Goal: Task Accomplishment & Management: Manage account settings

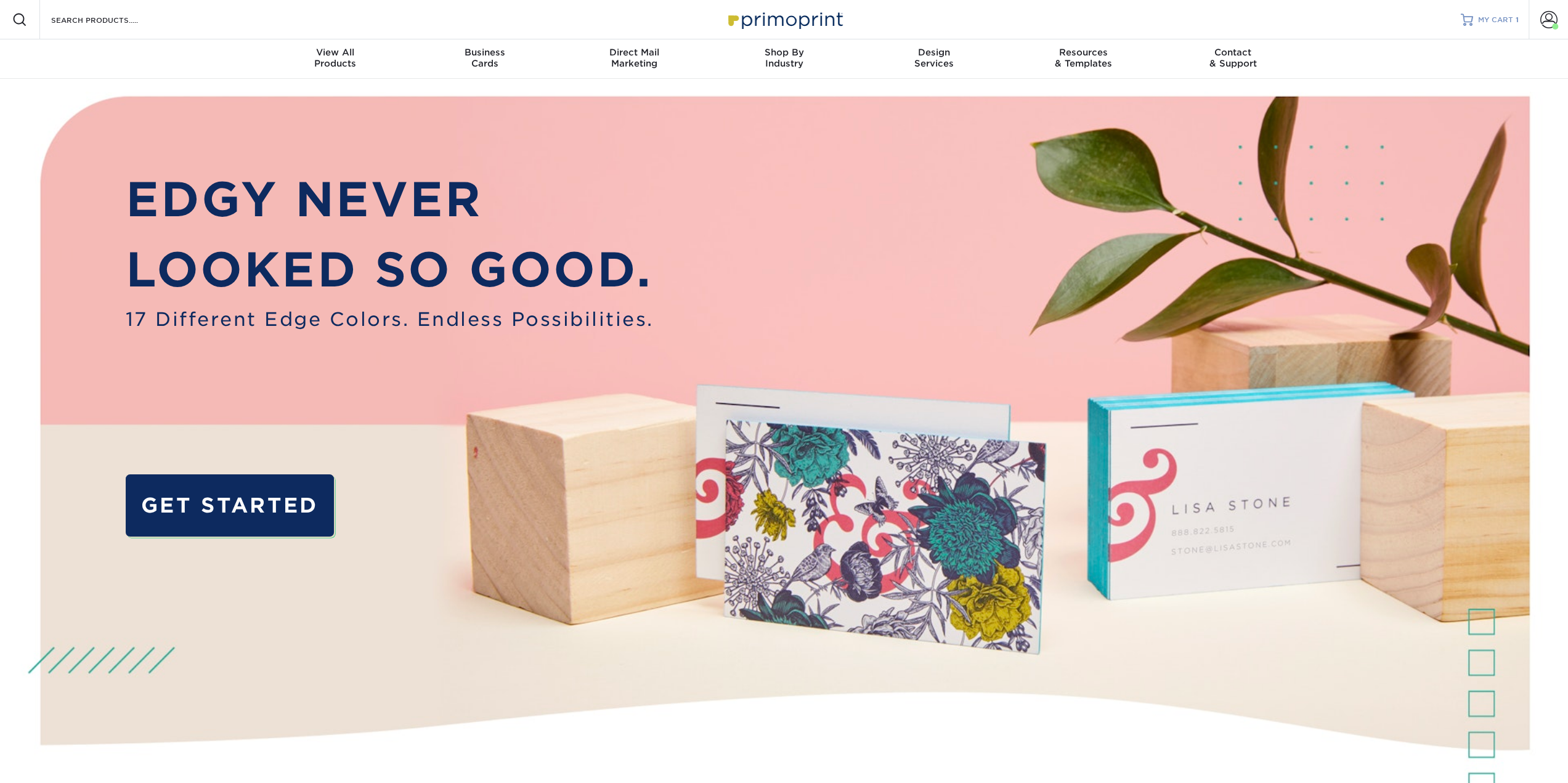
click at [1492, 13] on link "MY CART 1" at bounding box center [1490, 20] width 58 height 39
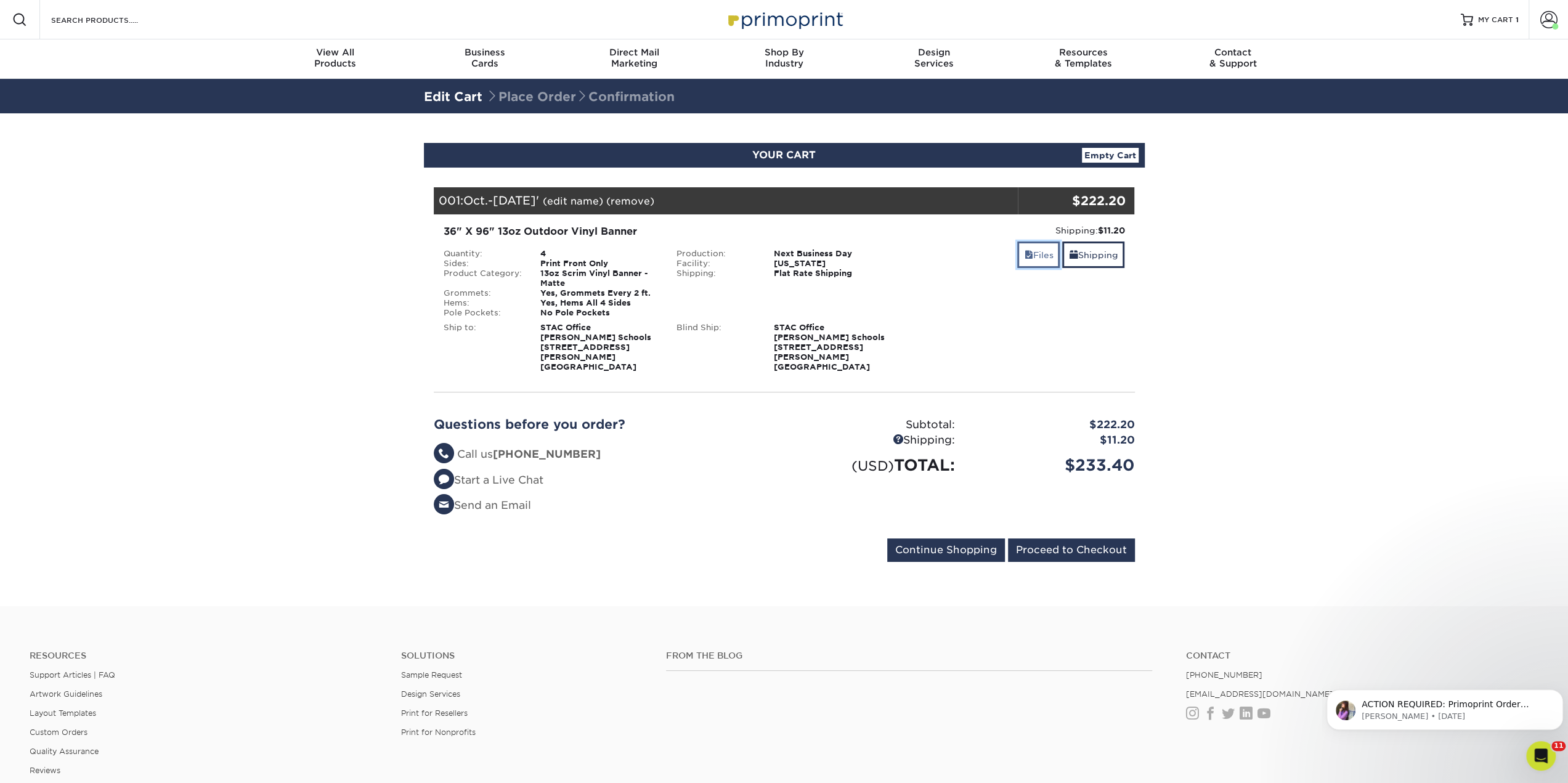
click at [1037, 250] on link "Files" at bounding box center [1038, 254] width 43 height 26
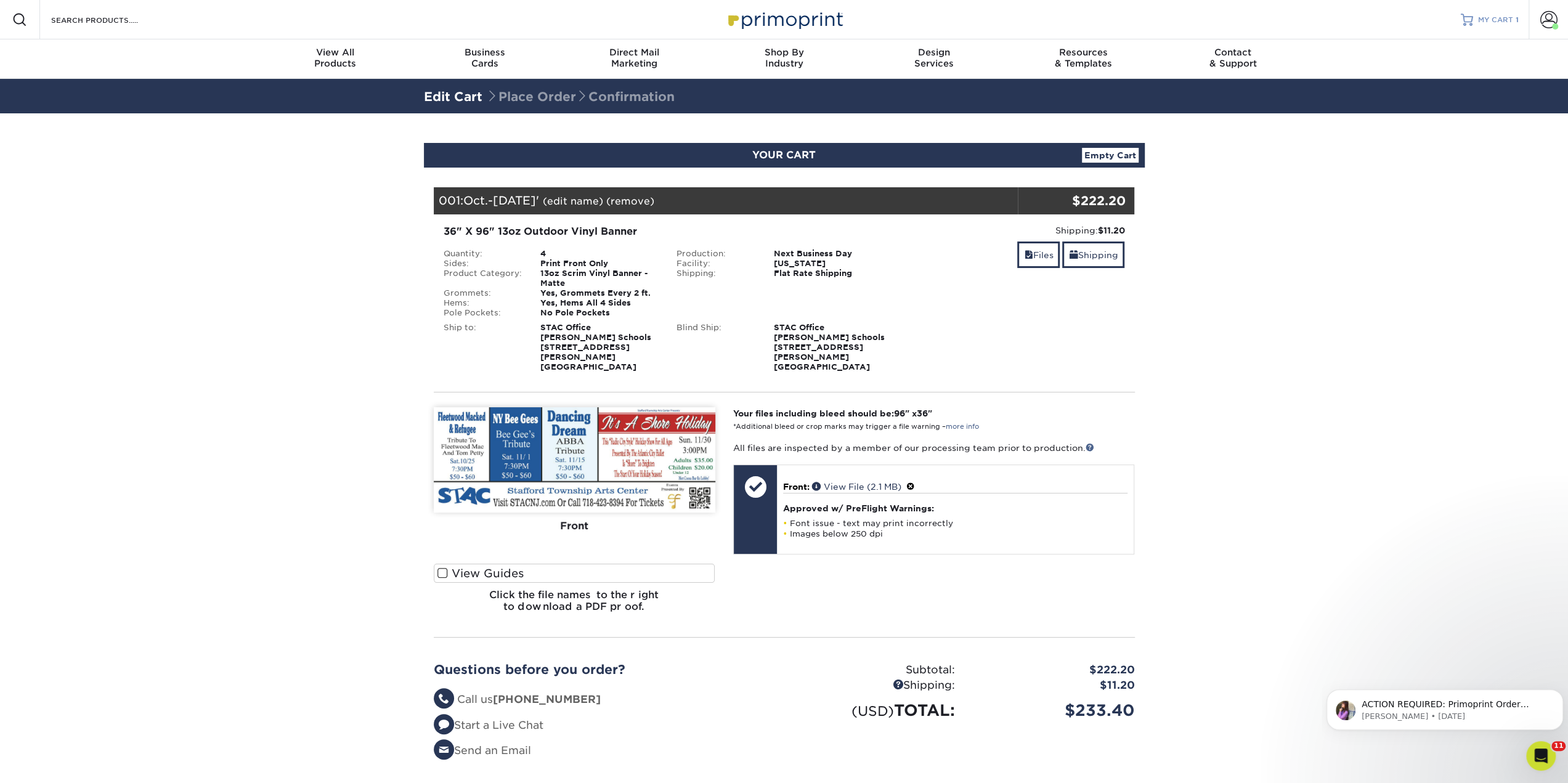
click at [1498, 18] on span "MY CART" at bounding box center [1495, 20] width 35 height 11
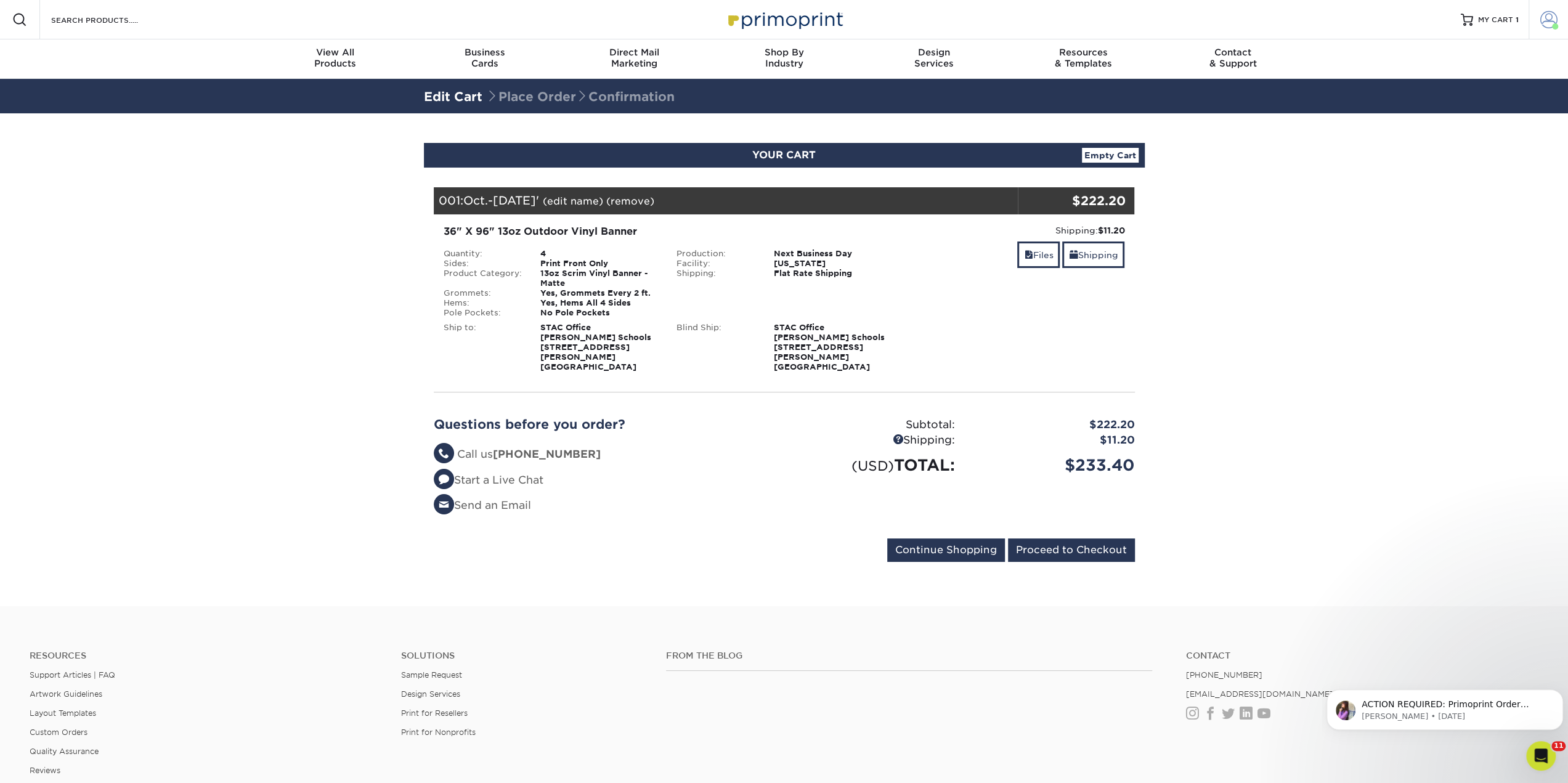
click at [1548, 18] on span at bounding box center [1549, 20] width 18 height 18
click at [1436, 130] on link "Order History" at bounding box center [1476, 132] width 155 height 17
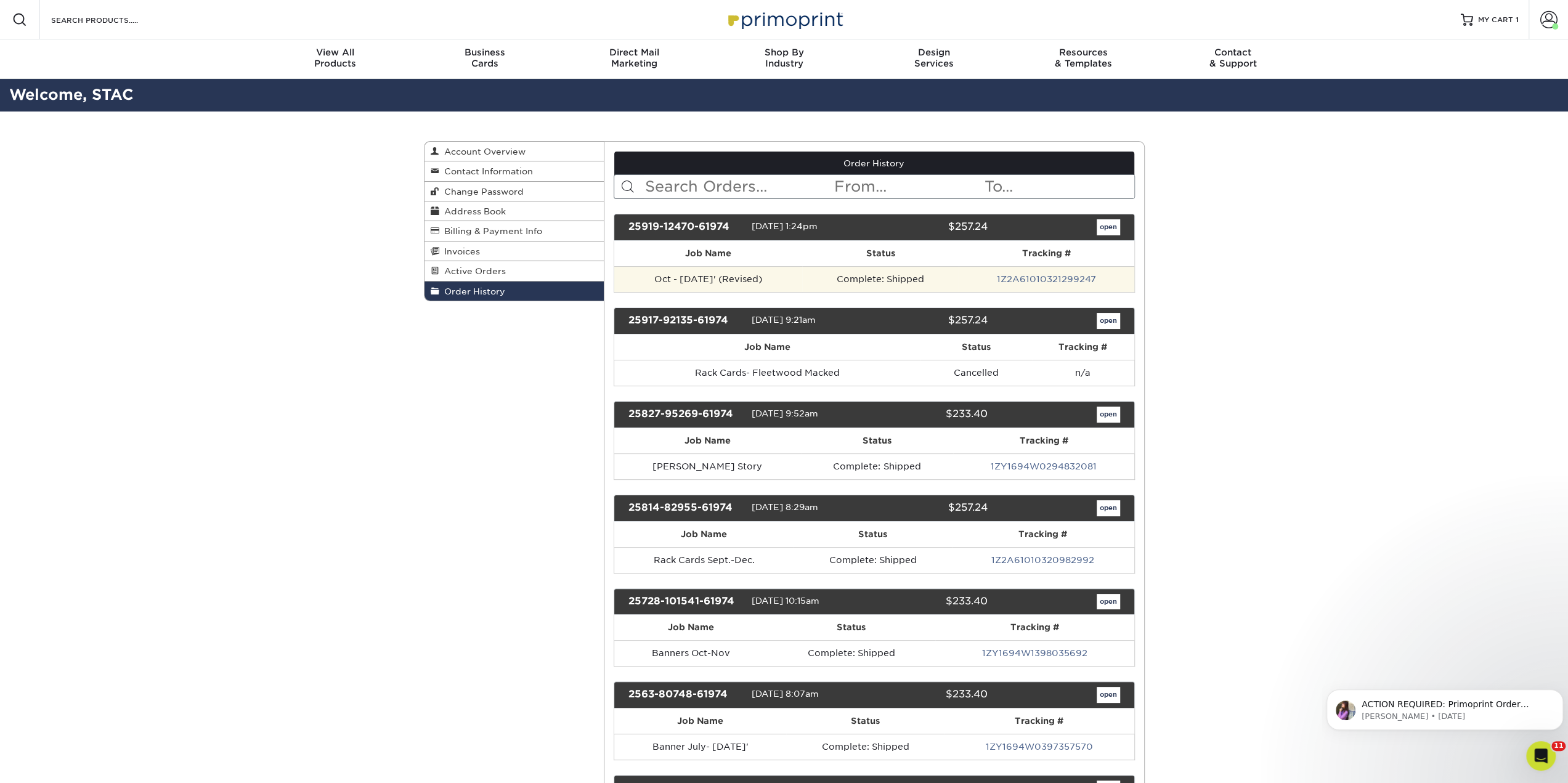
click at [992, 271] on td "1Z2A61010321299247" at bounding box center [1046, 279] width 175 height 26
click at [1106, 222] on link "open" at bounding box center [1108, 227] width 24 height 16
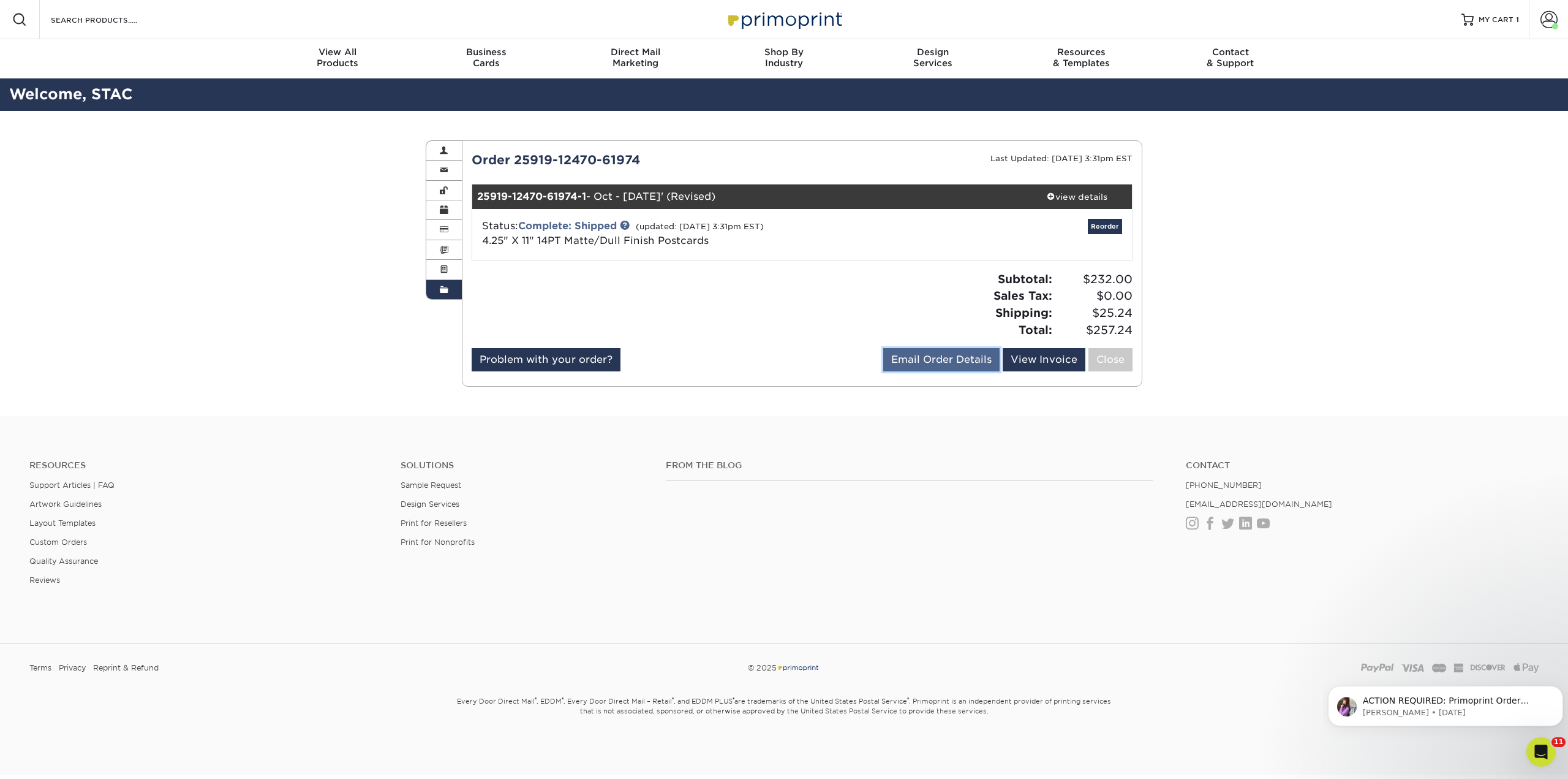
click at [936, 359] on link "Email Order Details" at bounding box center [941, 359] width 116 height 24
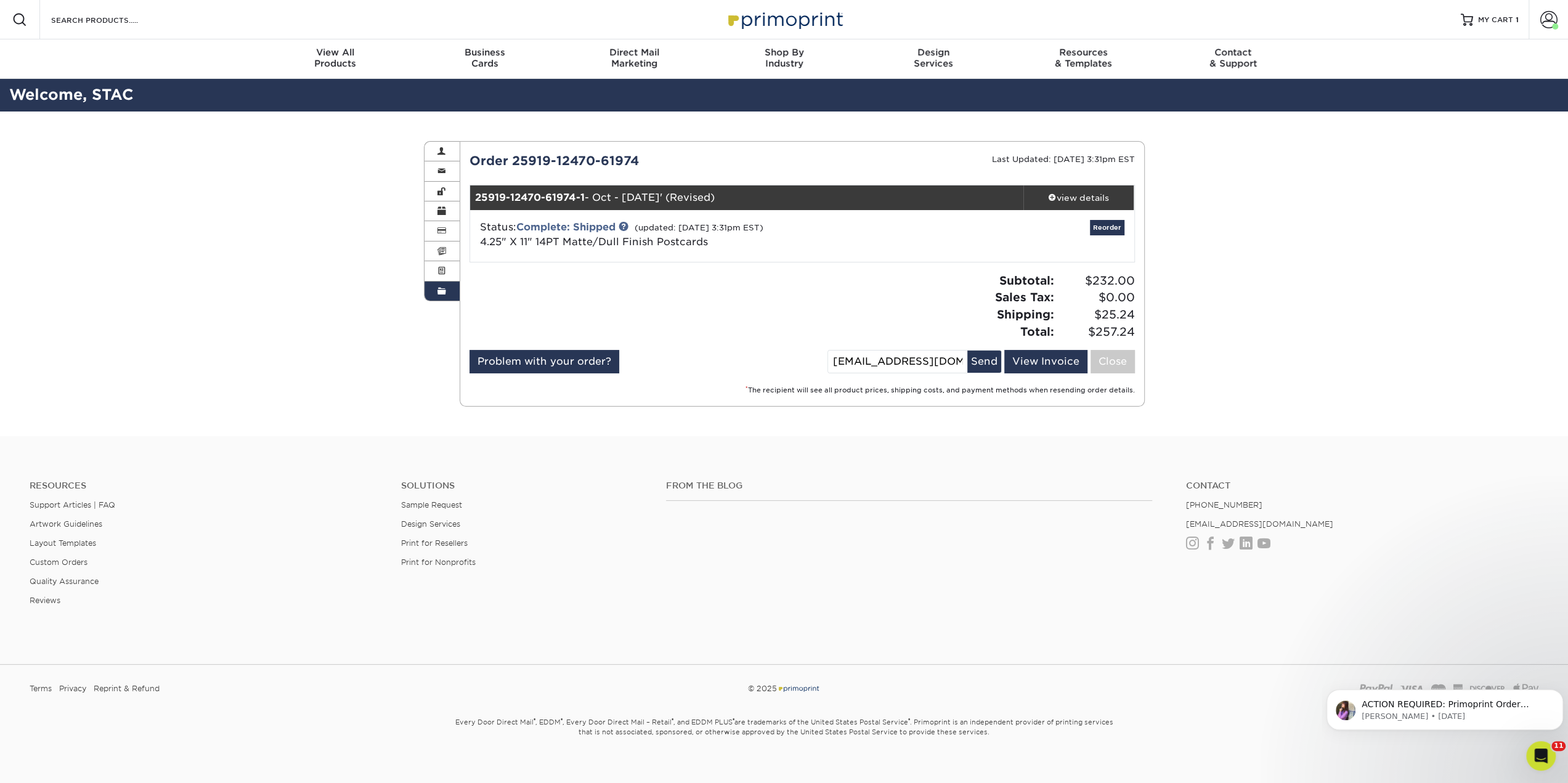
drag, startPoint x: 857, startPoint y: 361, endPoint x: 830, endPoint y: 360, distance: 27.0
click at [830, 360] on div "Problem with your order? Email Order Details [EMAIL_ADDRESS][DOMAIN_NAME] Send …" at bounding box center [802, 364] width 666 height 28
type input "[EMAIL_ADDRESS][DOMAIN_NAME]"
click at [989, 367] on button "Send" at bounding box center [984, 361] width 34 height 22
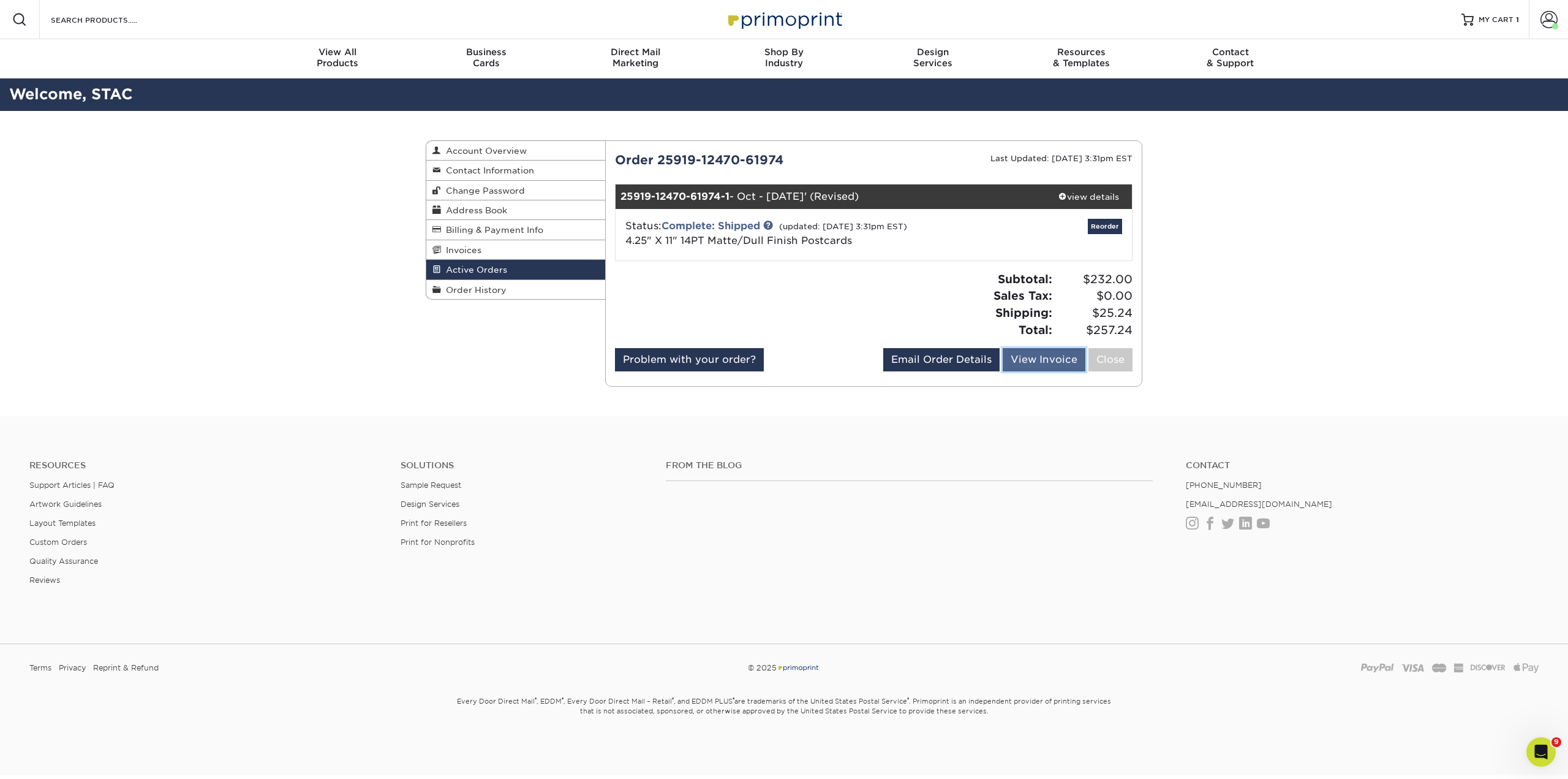
click at [1040, 361] on link "View Invoice" at bounding box center [1044, 359] width 83 height 24
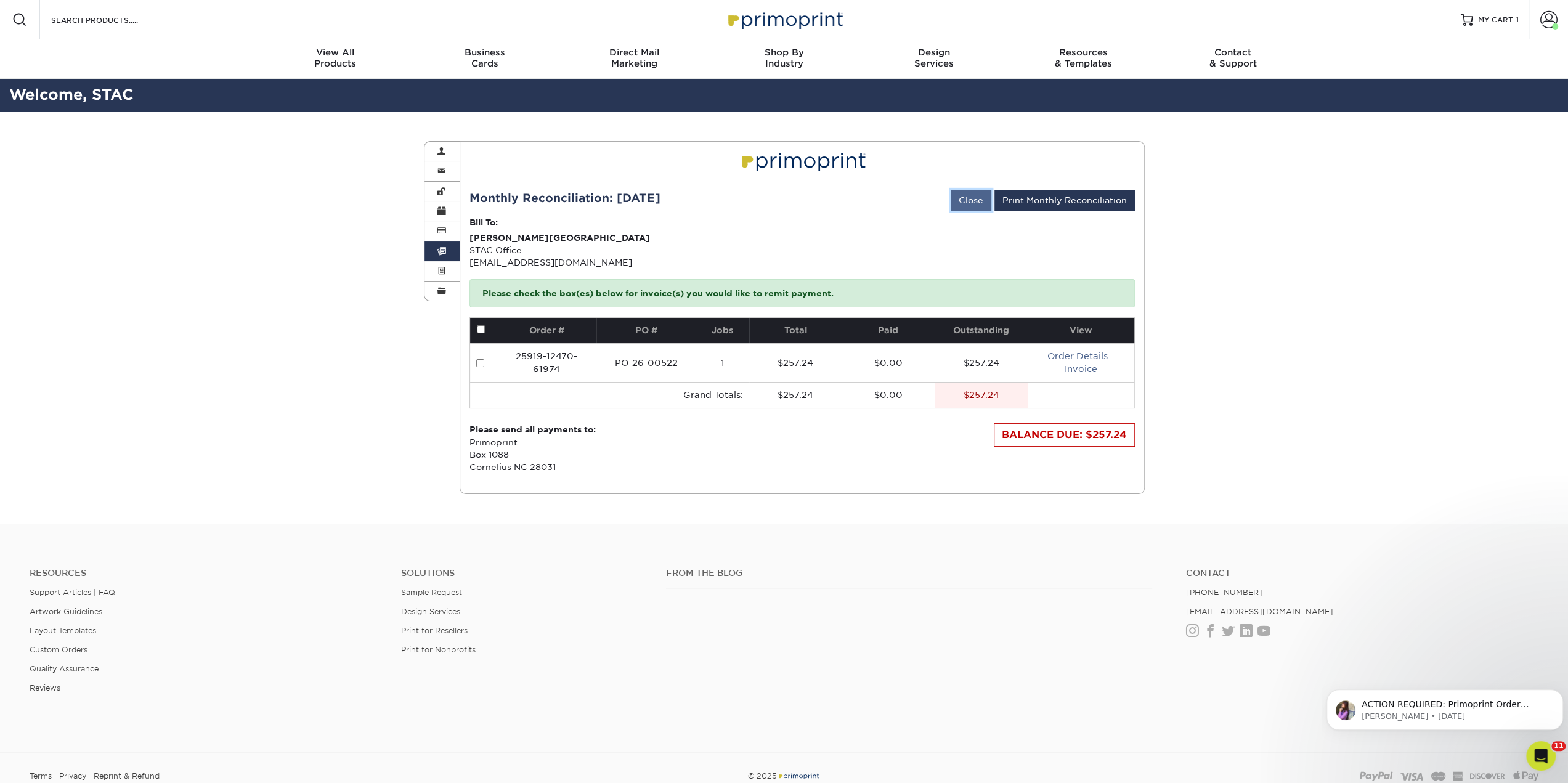
click at [983, 199] on link "Close" at bounding box center [971, 200] width 40 height 21
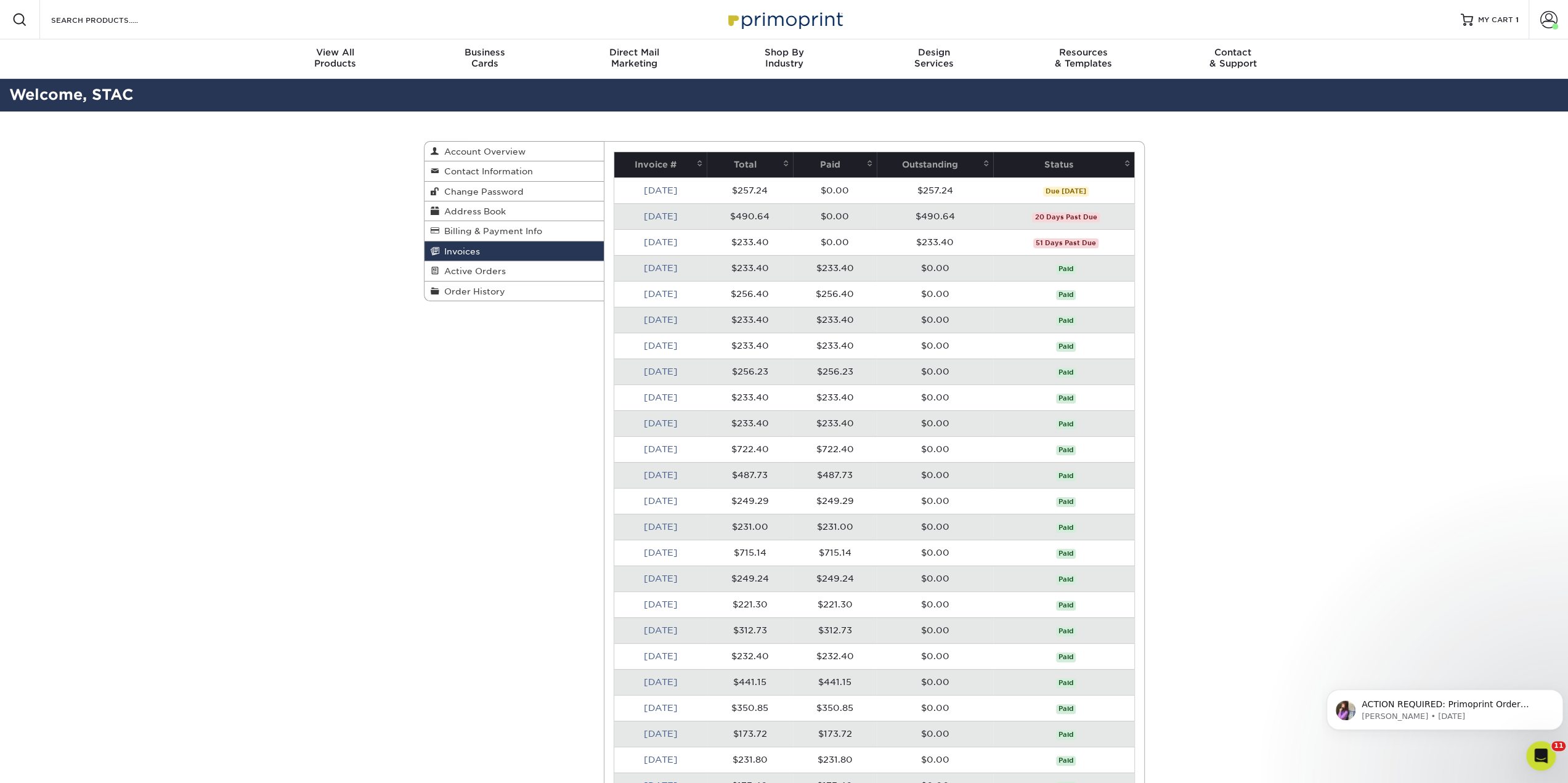
click at [871, 212] on td "$0.00" at bounding box center [835, 216] width 84 height 26
click at [499, 287] on span "Order History" at bounding box center [472, 291] width 66 height 10
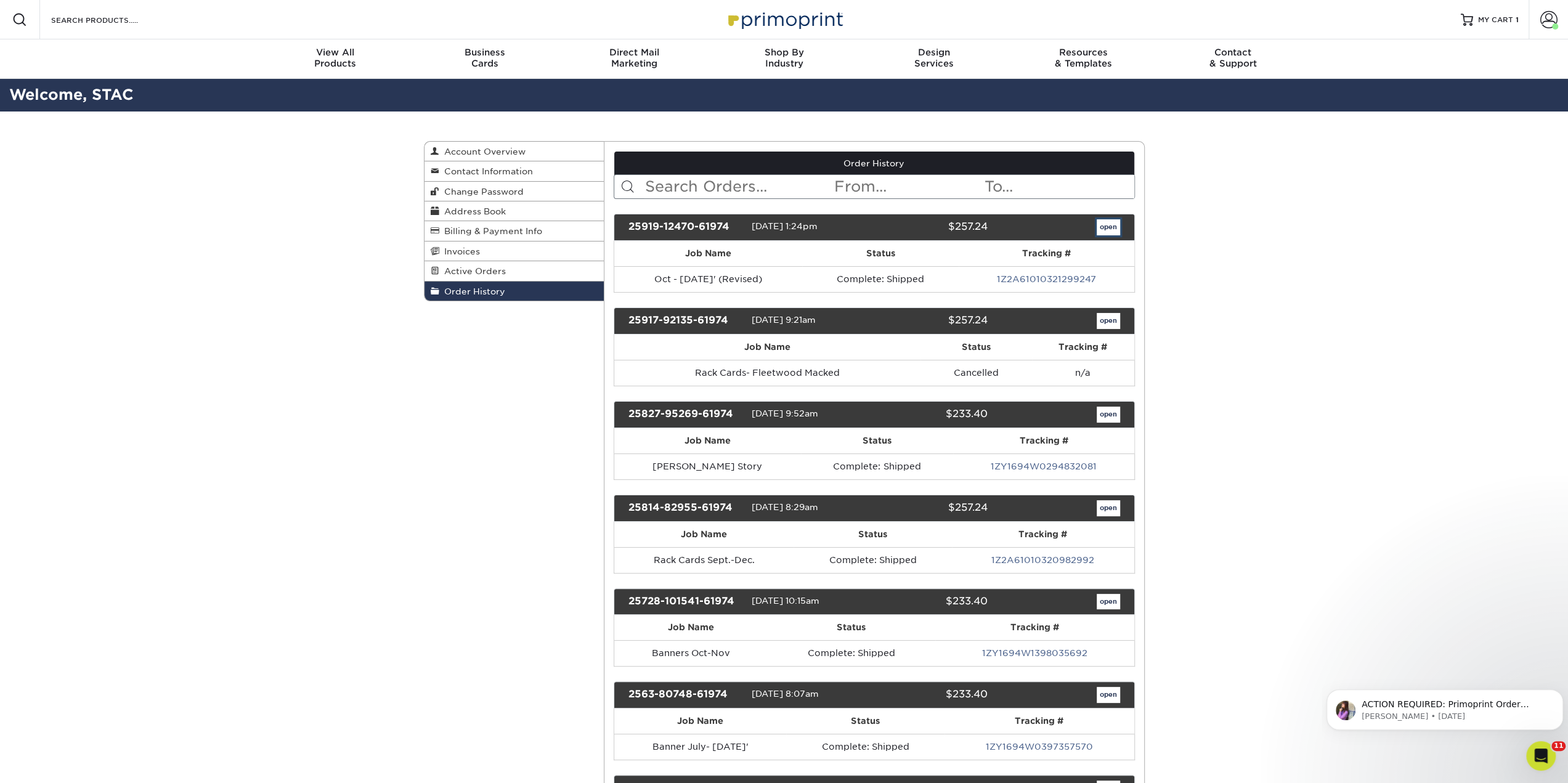
click at [1118, 226] on link "open" at bounding box center [1108, 227] width 24 height 16
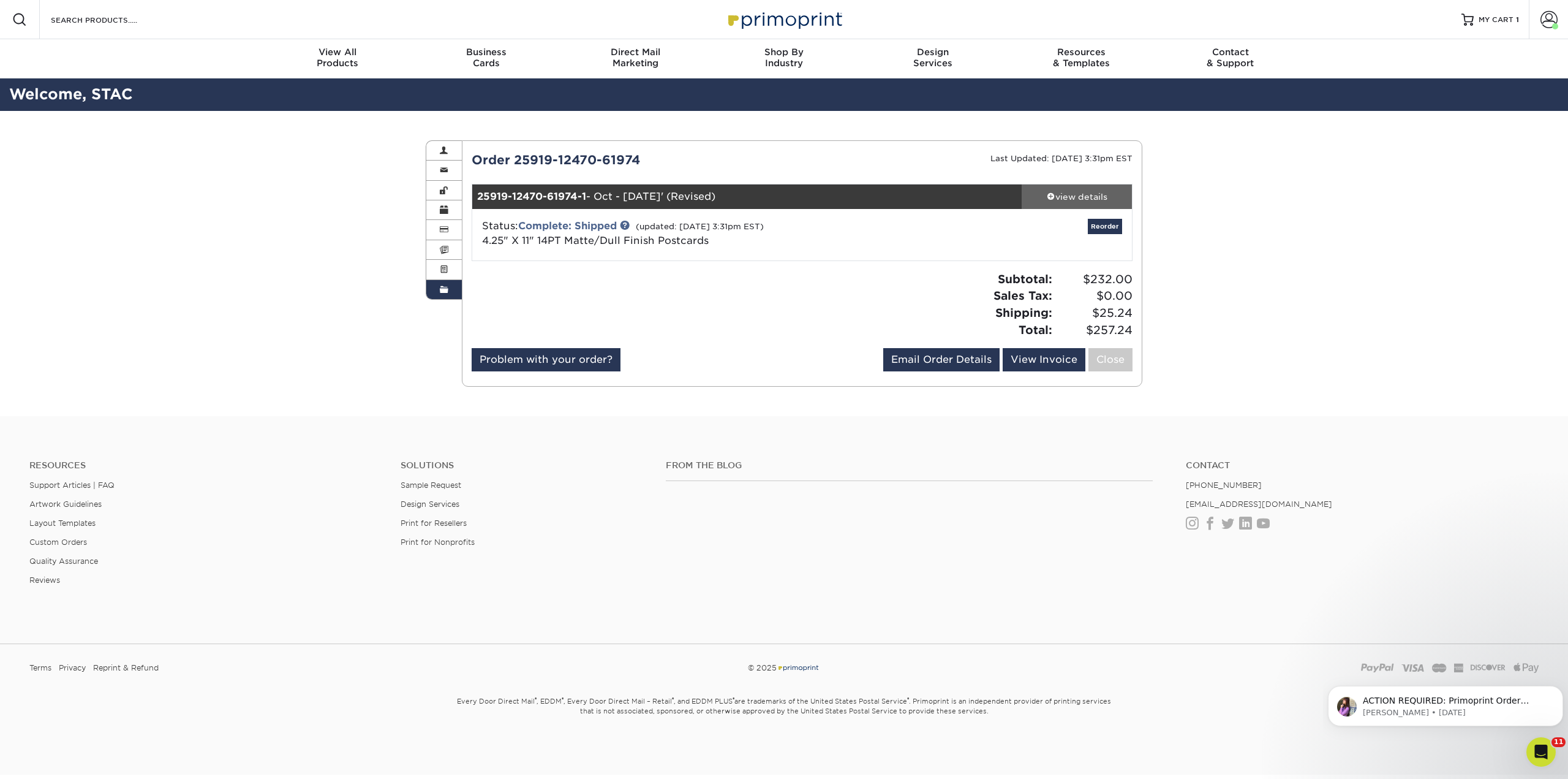
click at [1060, 200] on div "view details" at bounding box center [1077, 197] width 110 height 12
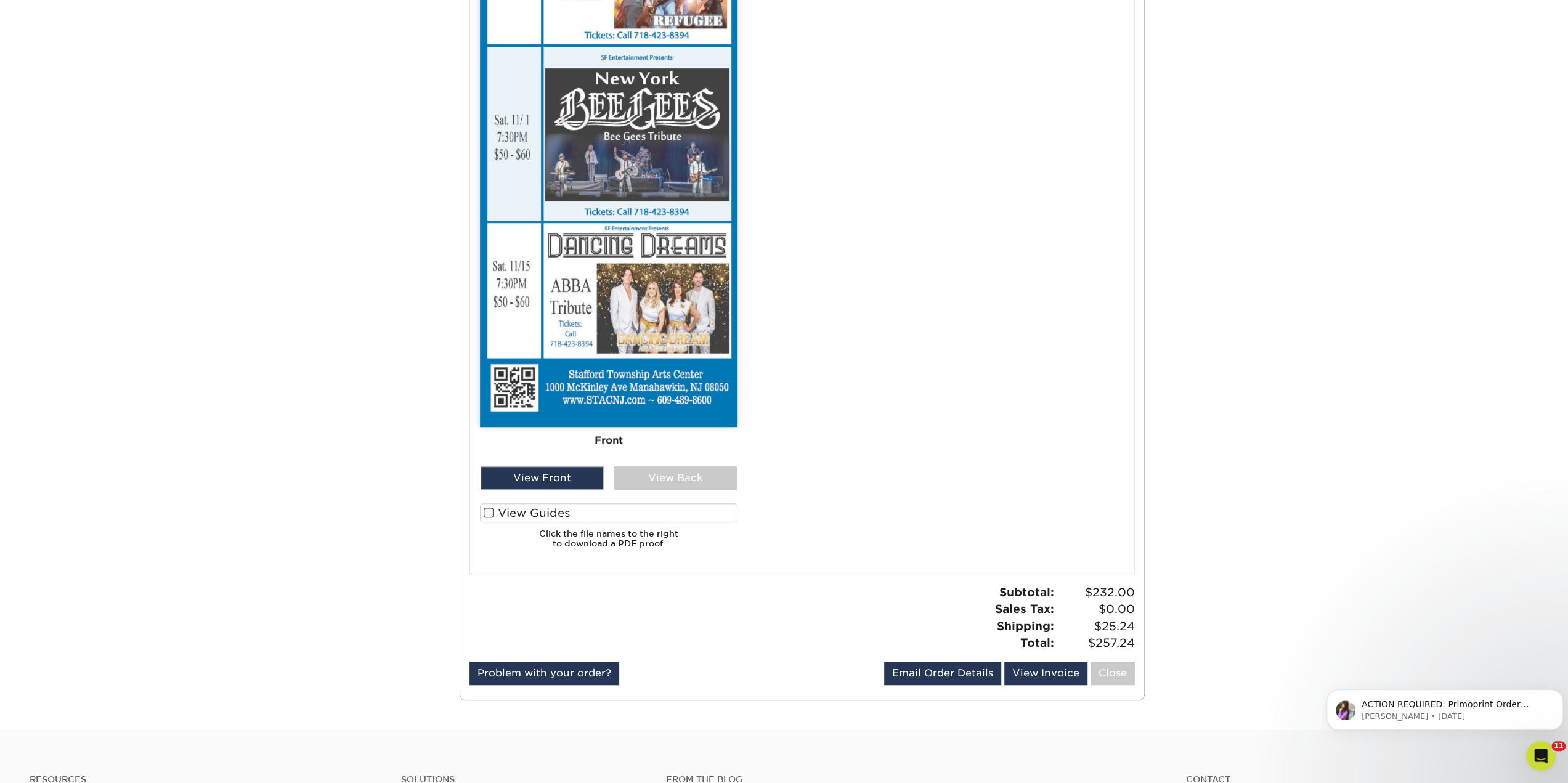
scroll to position [801, 0]
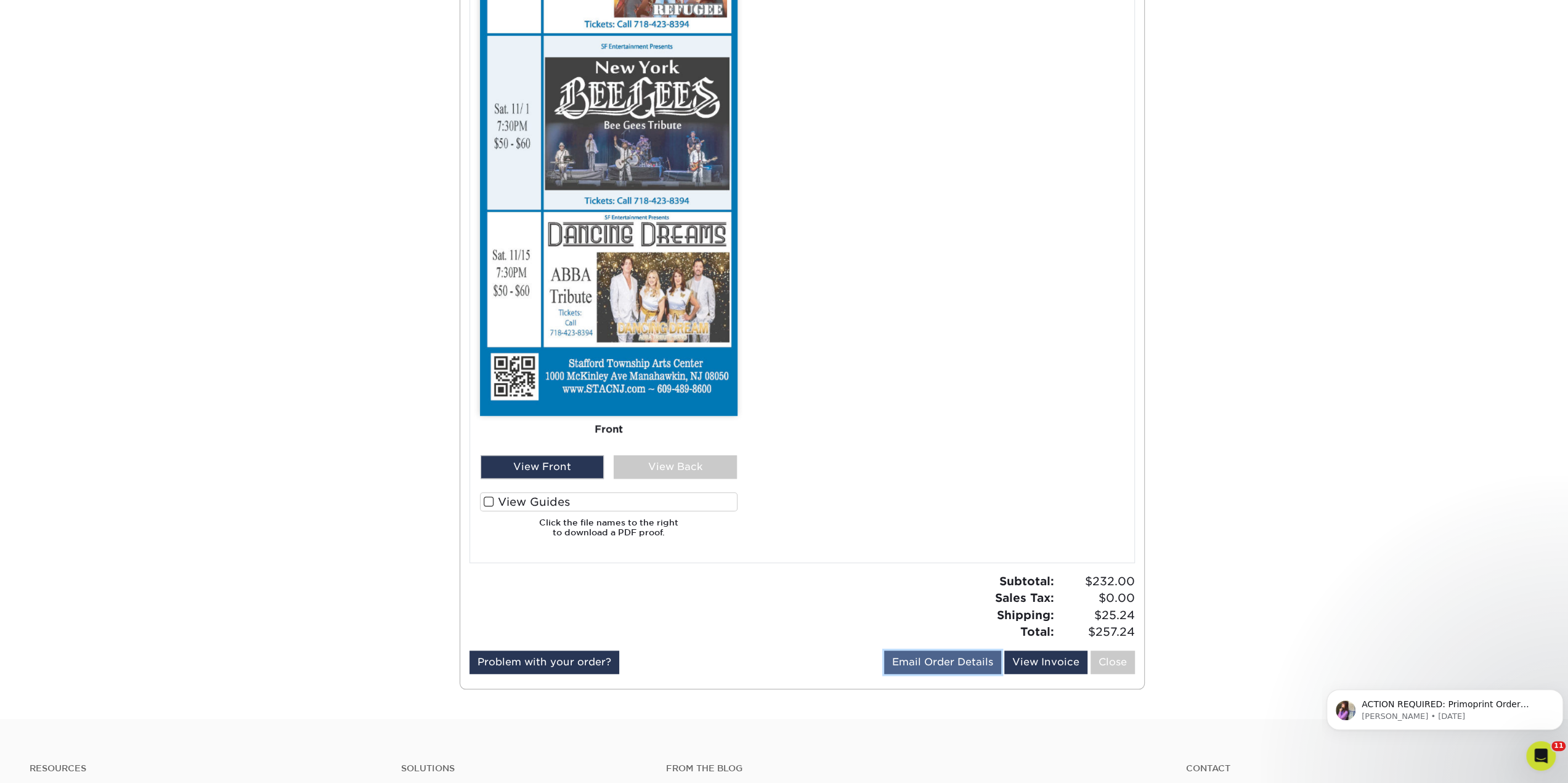
click at [909, 664] on link "Email Order Details" at bounding box center [942, 662] width 117 height 24
drag, startPoint x: 858, startPoint y: 660, endPoint x: 821, endPoint y: 664, distance: 37.2
click at [821, 664] on div "Problem with your order? Email Order Details [EMAIL_ADDRESS][DOMAIN_NAME] Send …" at bounding box center [802, 665] width 666 height 28
type input "[EMAIL_ADDRESS][DOMAIN_NAME]"
click at [985, 667] on button "Send" at bounding box center [984, 662] width 34 height 22
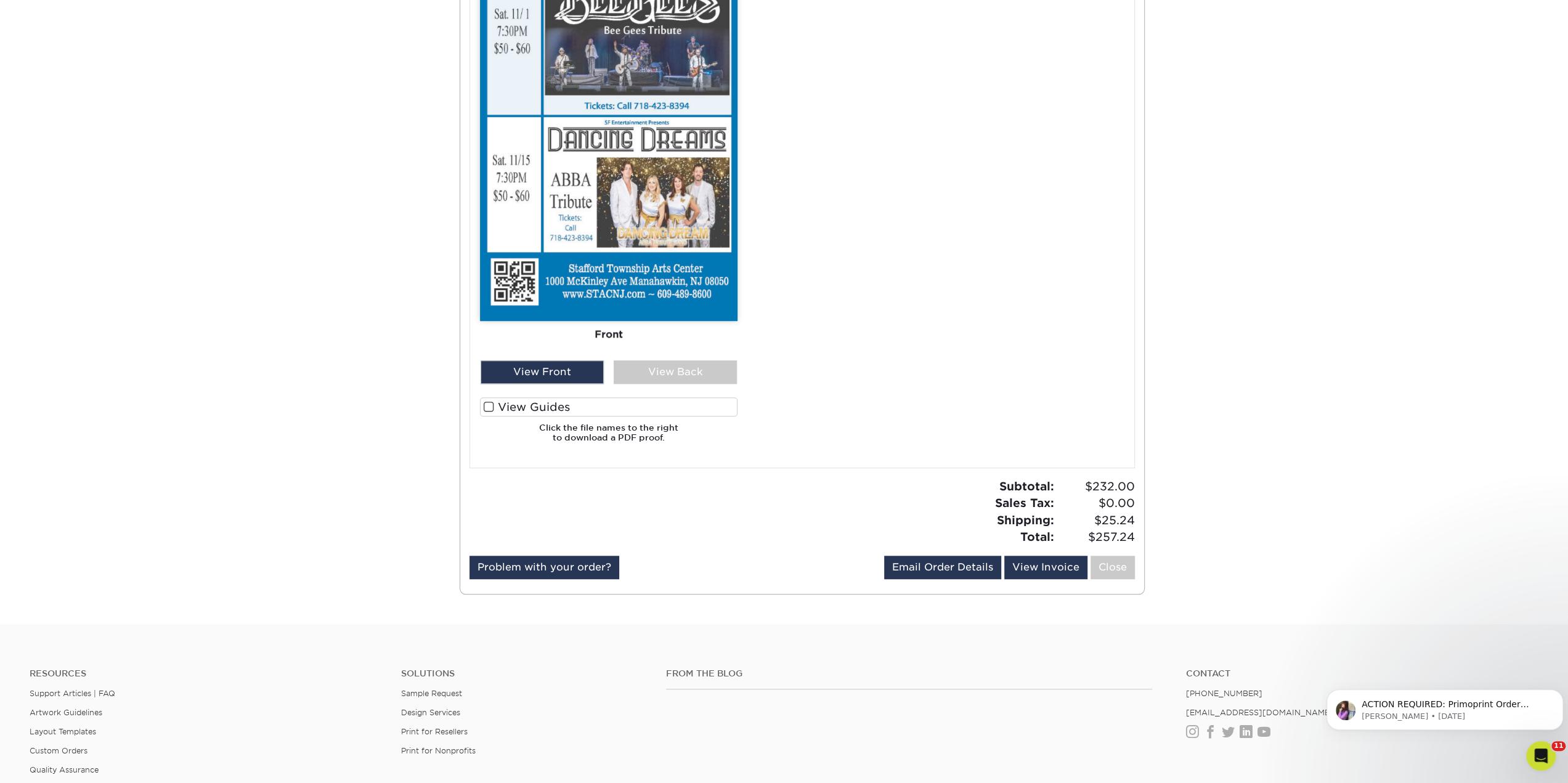
scroll to position [924, 0]
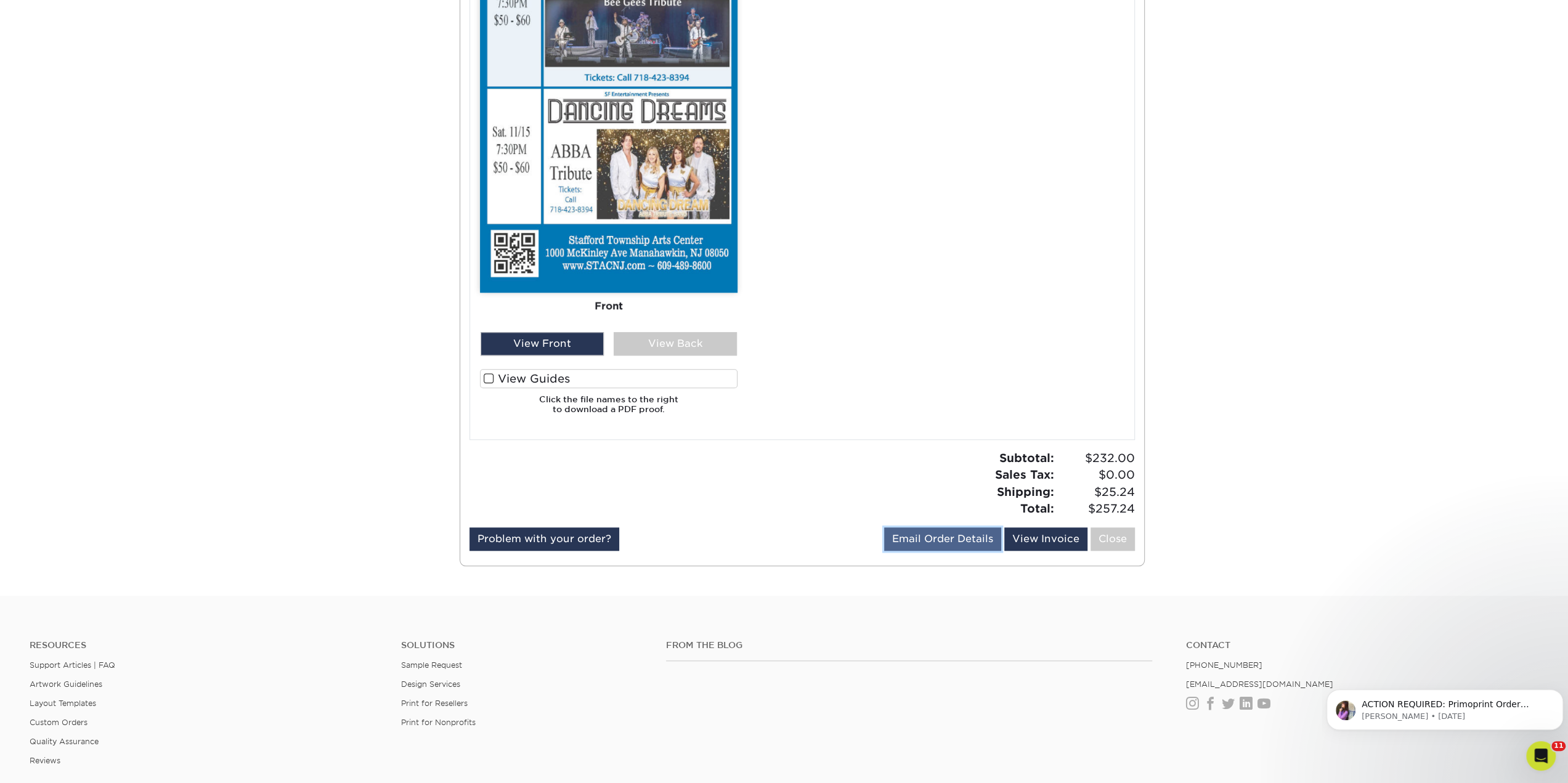
click at [935, 539] on link "Email Order Details" at bounding box center [942, 539] width 117 height 24
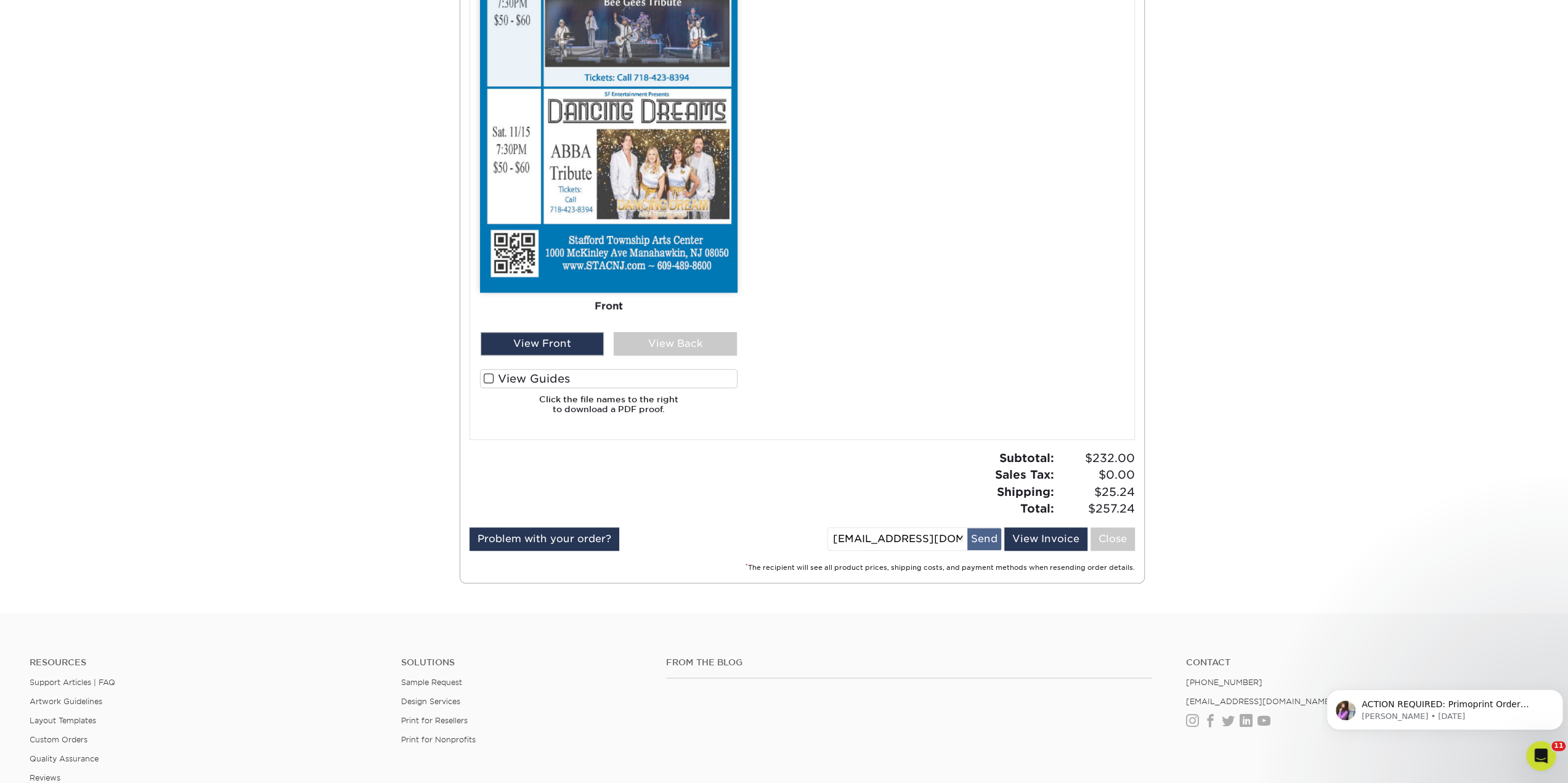
click at [983, 543] on button "Send" at bounding box center [984, 539] width 34 height 22
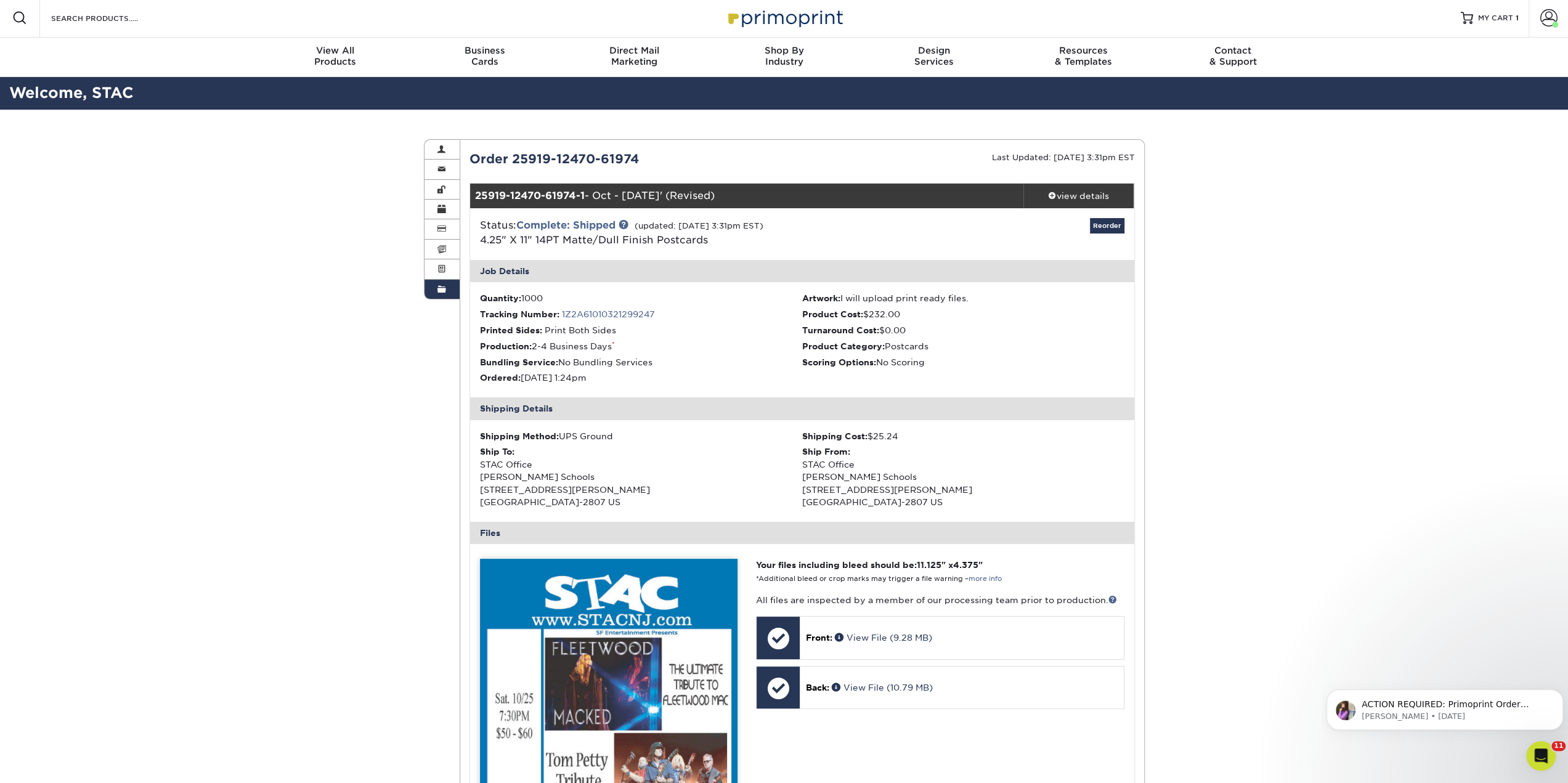
scroll to position [0, 0]
